Goal: Information Seeking & Learning: Learn about a topic

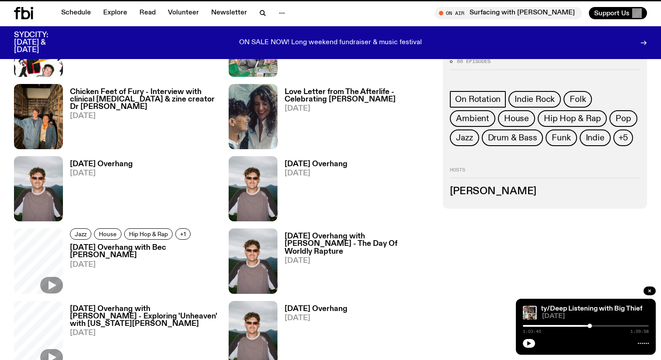
scroll to position [331, 0]
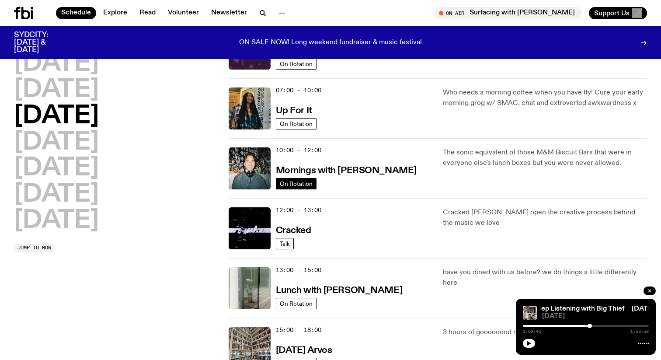
scroll to position [64, 0]
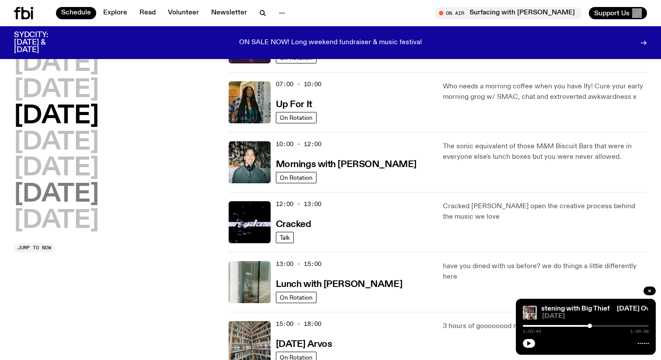
click at [58, 195] on h2 "[DATE]" at bounding box center [56, 194] width 85 height 24
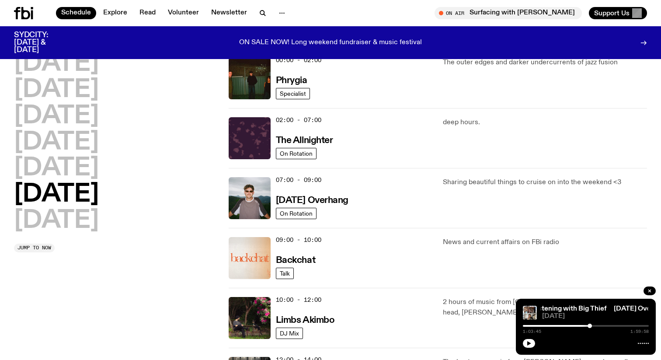
scroll to position [24, 0]
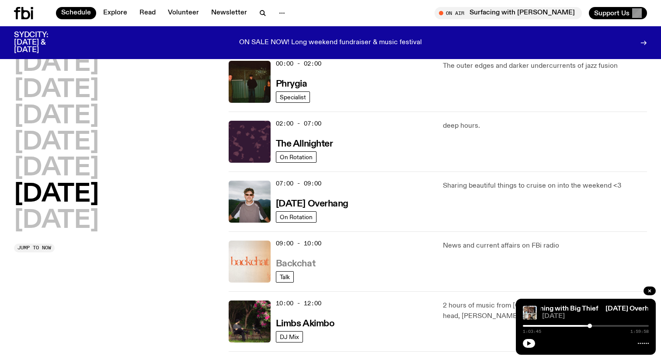
click at [309, 262] on h3 "Backchat" at bounding box center [295, 263] width 39 height 9
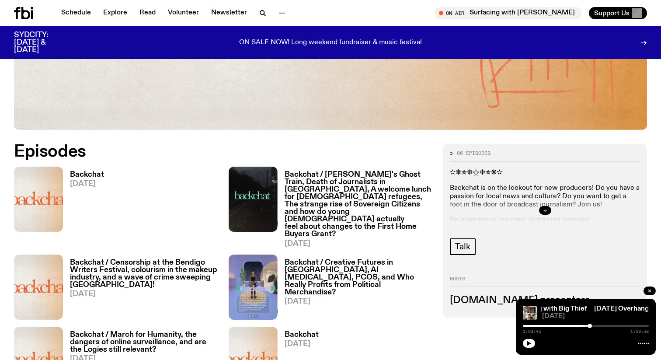
scroll to position [351, 0]
click at [340, 190] on h3 "Backchat / [PERSON_NAME]'s Ghost Train, Death of Journalists in [GEOGRAPHIC_DAT…" at bounding box center [359, 204] width 148 height 67
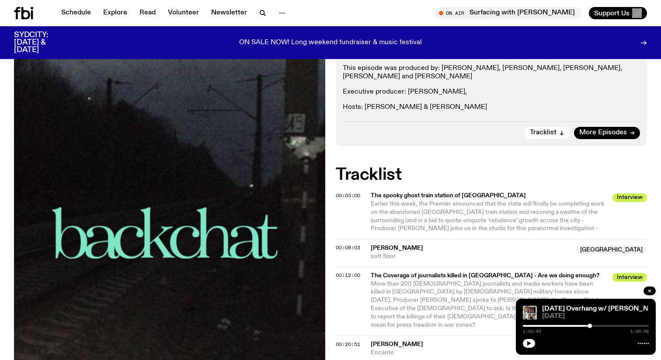
scroll to position [543, 0]
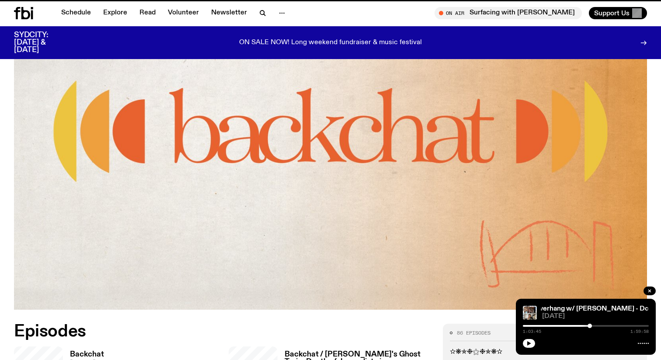
scroll to position [351, 0]
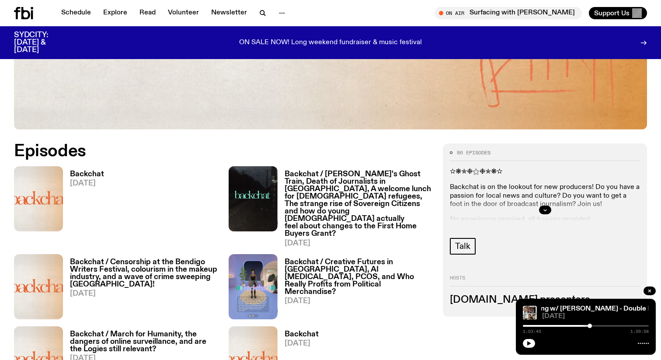
click at [92, 180] on span "[DATE]" at bounding box center [87, 183] width 34 height 7
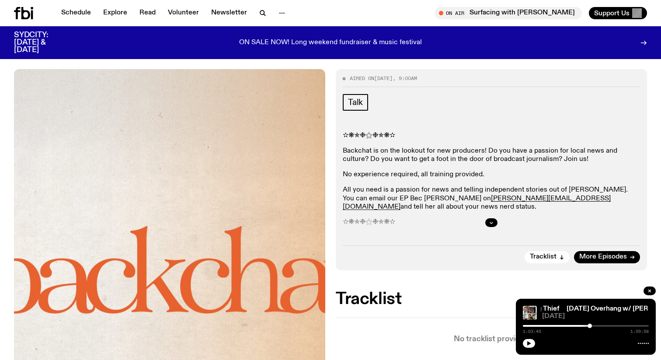
scroll to position [127, 0]
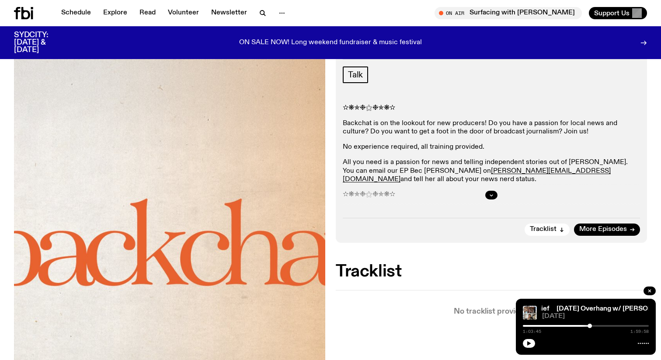
click at [492, 190] on div at bounding box center [491, 195] width 297 height 28
click at [490, 195] on icon "button" at bounding box center [491, 194] width 5 height 5
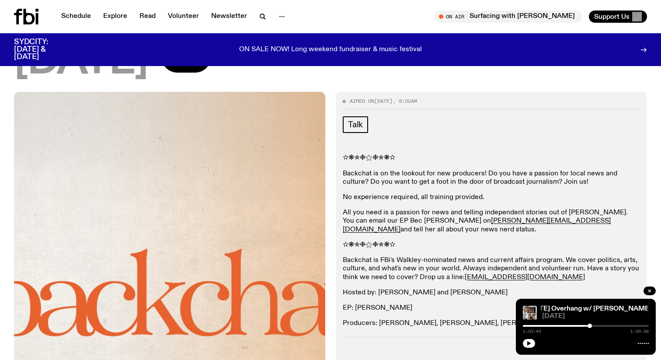
scroll to position [0, 0]
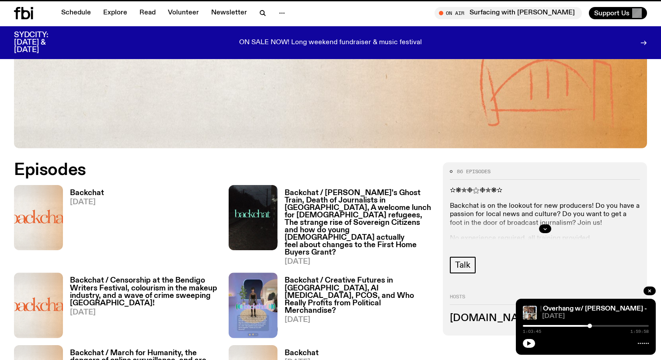
scroll to position [333, 0]
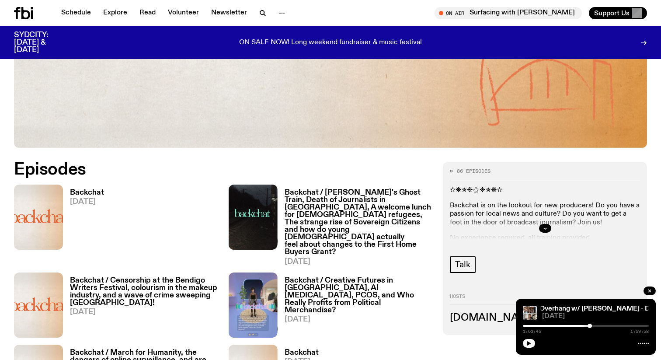
click at [342, 207] on h3 "Backchat / [PERSON_NAME]'s Ghost Train, Death of Journalists in [GEOGRAPHIC_DAT…" at bounding box center [359, 222] width 148 height 67
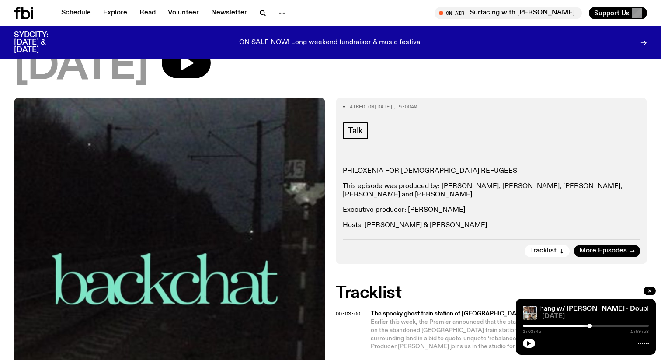
scroll to position [353, 0]
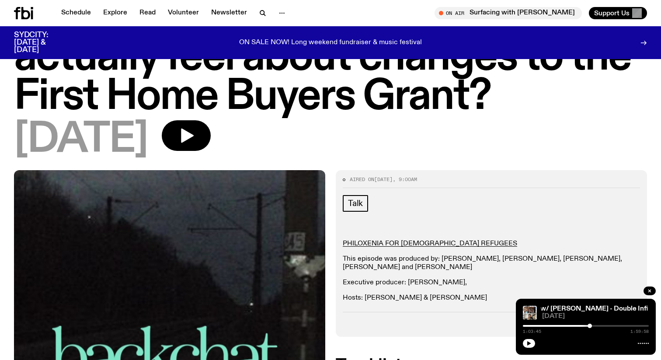
click at [476, 195] on div "Talk PHILOXENIA FOR [DEMOGRAPHIC_DATA] REFUGEES This episode was produced by: […" at bounding box center [491, 249] width 297 height 108
click at [476, 255] on p "This episode was produced by: [PERSON_NAME], [PERSON_NAME], [PERSON_NAME], [PER…" at bounding box center [491, 263] width 297 height 17
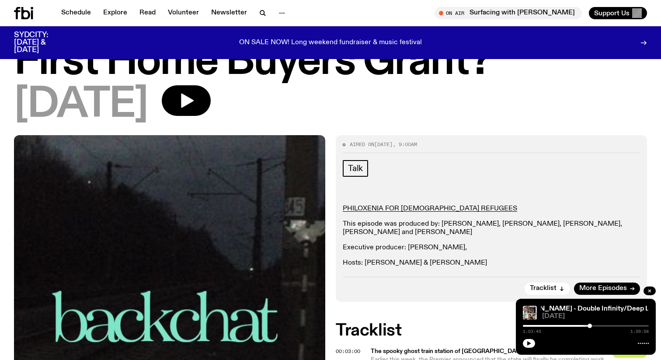
scroll to position [389, 0]
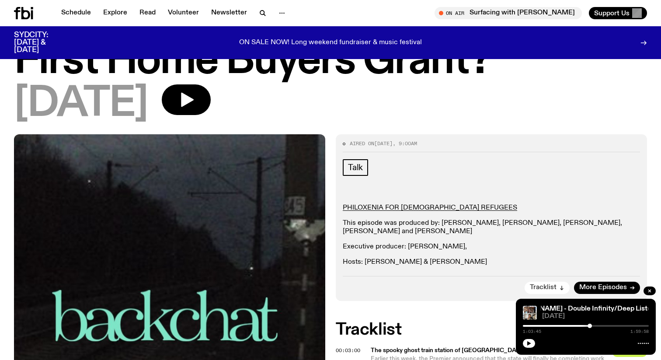
click at [553, 284] on span "Tracklist" at bounding box center [543, 287] width 27 height 7
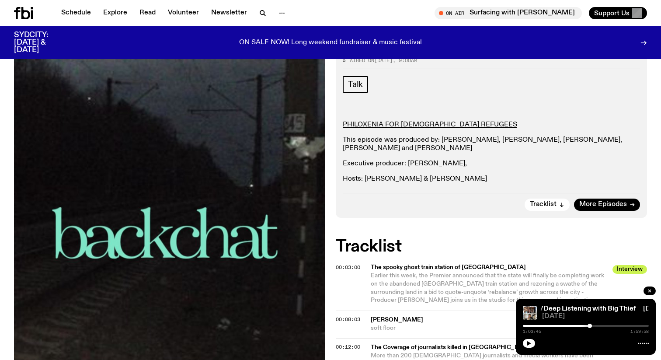
scroll to position [386, 0]
